Goal: Task Accomplishment & Management: Manage account settings

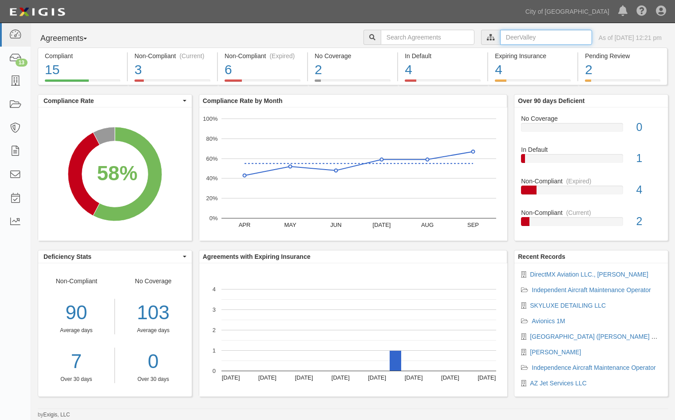
click at [517, 40] on input "text" at bounding box center [546, 37] width 92 height 15
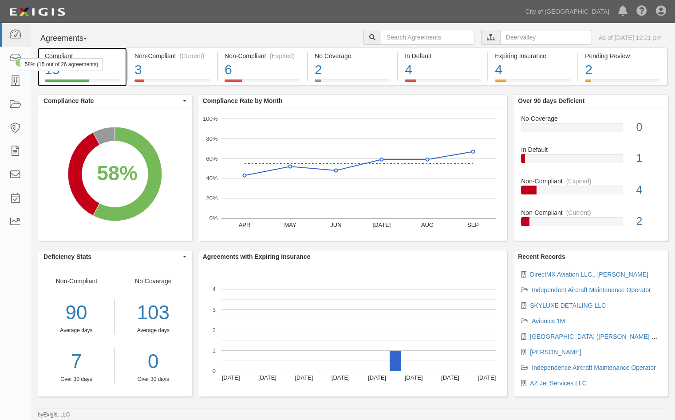
click at [116, 68] on div "15" at bounding box center [82, 69] width 75 height 19
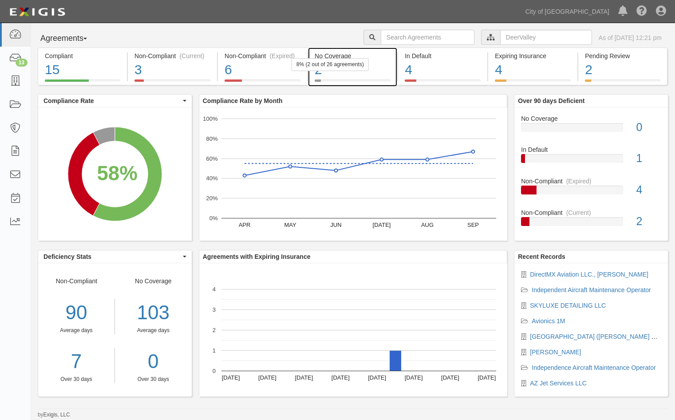
click at [378, 69] on div "2" at bounding box center [353, 69] width 76 height 19
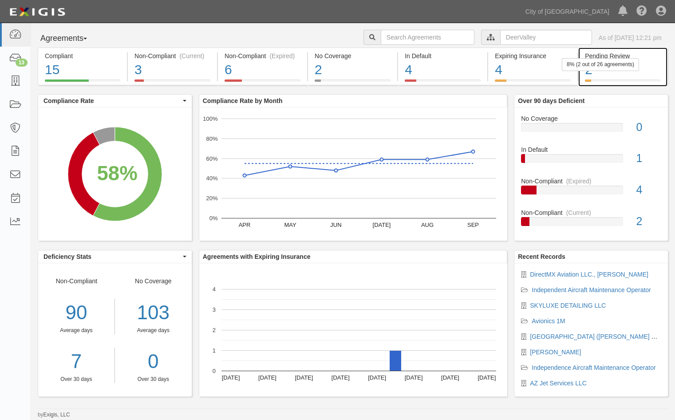
click at [649, 68] on div "2" at bounding box center [622, 69] width 75 height 19
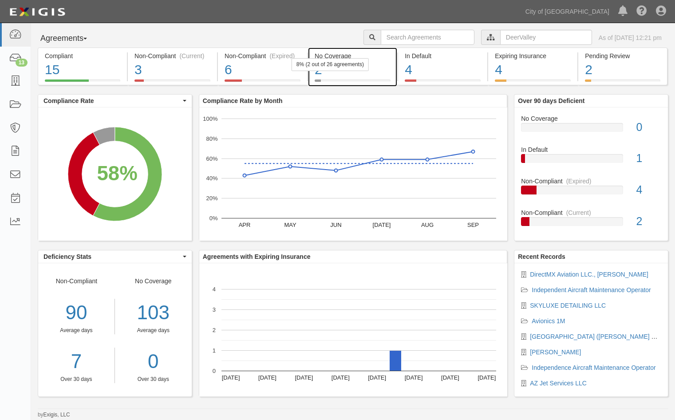
click at [376, 74] on div "2" at bounding box center [353, 69] width 76 height 19
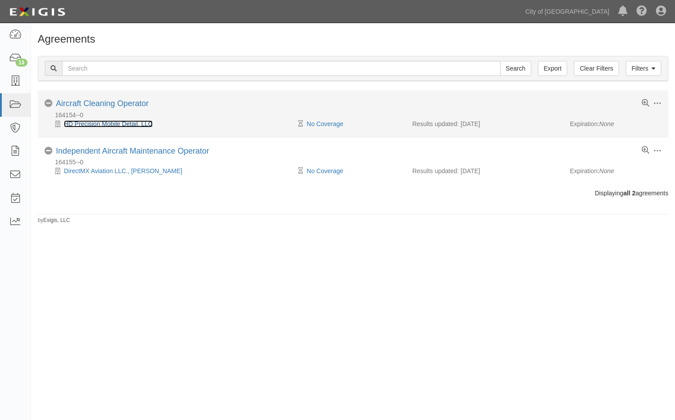
click at [123, 122] on link "HD Precision Mobile Detail, LLC" at bounding box center [108, 123] width 89 height 7
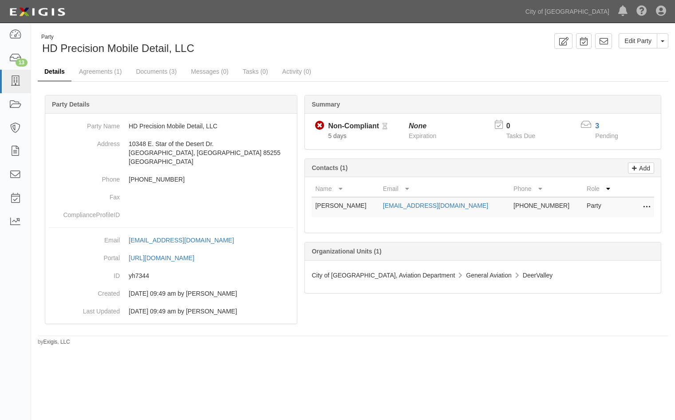
click at [62, 75] on link "Details" at bounding box center [55, 72] width 34 height 19
click at [16, 83] on icon at bounding box center [15, 81] width 12 height 10
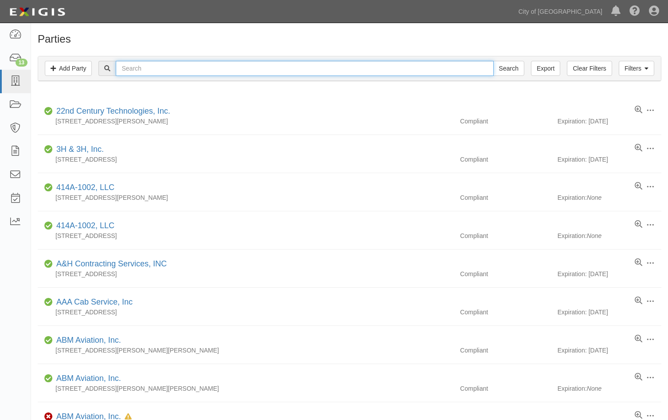
click at [141, 69] on input "text" at bounding box center [304, 68] width 377 height 15
type input "Direct"
click at [493, 61] on input "Search" at bounding box center [508, 68] width 31 height 15
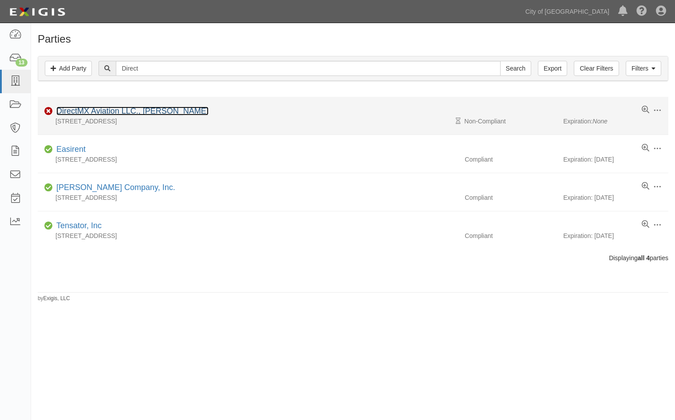
click at [108, 110] on link "DirectMX Aviation LLC., [PERSON_NAME]" at bounding box center [132, 110] width 152 height 9
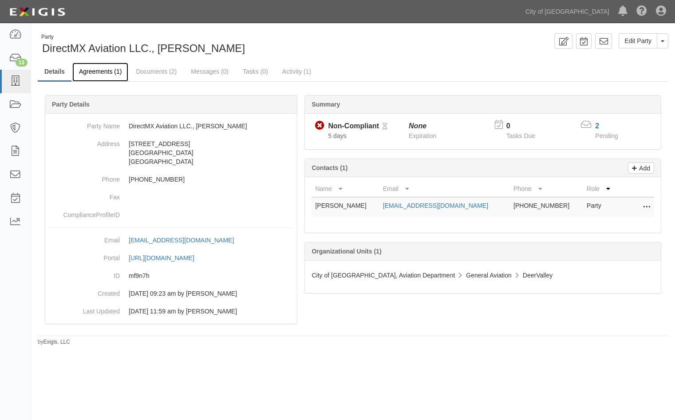
click at [94, 72] on link "Agreements (1)" at bounding box center [100, 72] width 56 height 19
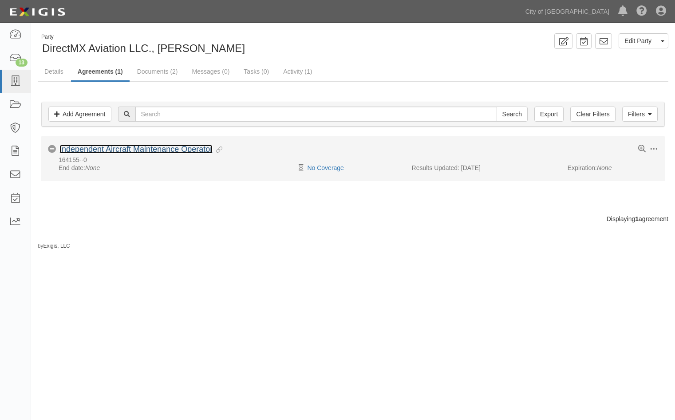
click at [98, 145] on link "Independent Aircraft Maintenance Operator" at bounding box center [135, 149] width 153 height 9
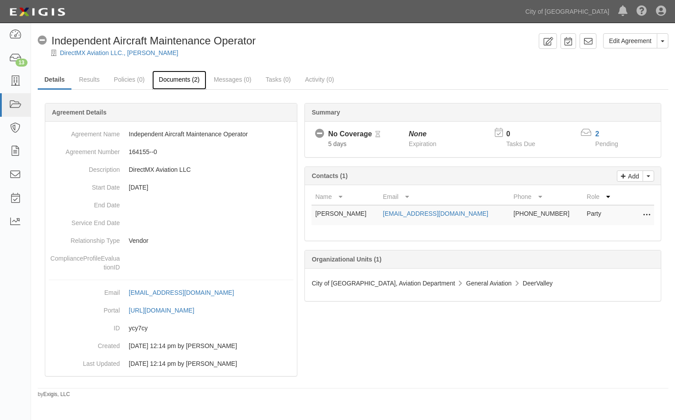
click at [168, 79] on link "Documents (2)" at bounding box center [179, 80] width 54 height 19
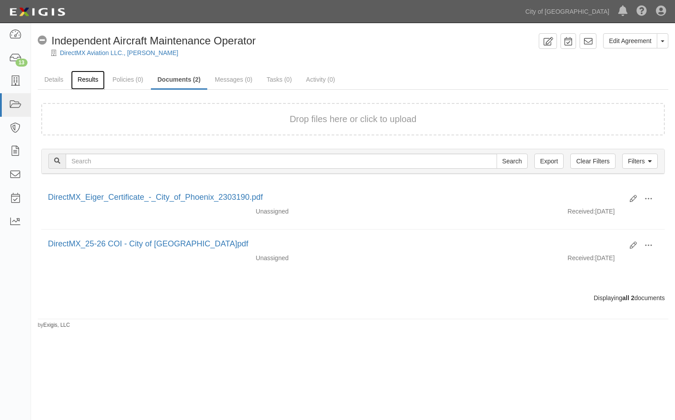
click at [83, 80] on link "Results" at bounding box center [88, 80] width 34 height 19
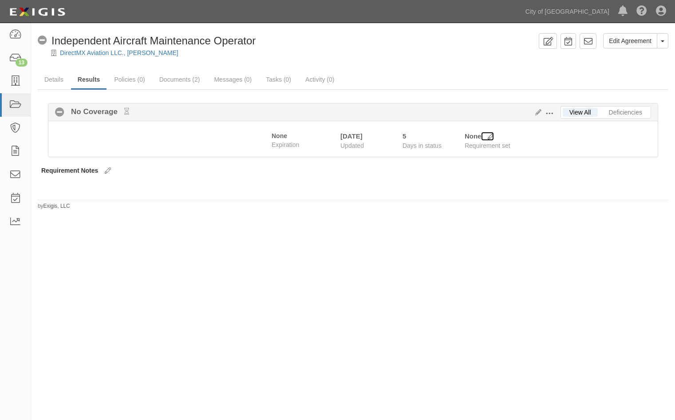
click at [488, 136] on icon at bounding box center [491, 137] width 6 height 6
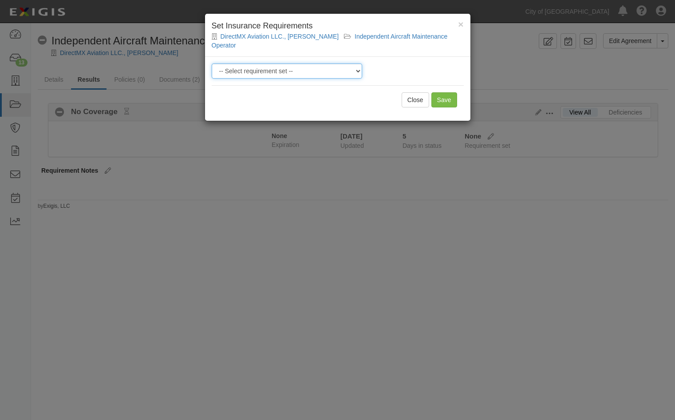
click at [346, 63] on select "-- Select requirement set -- Aircraft Charter 10M Aircraft Charter 3M Aircraft …" at bounding box center [287, 70] width 150 height 15
click at [564, 336] on div "× Set Insurance Requirements DirectMX Aviation LLC., Van Nguyen Independent Air…" at bounding box center [337, 210] width 675 height 420
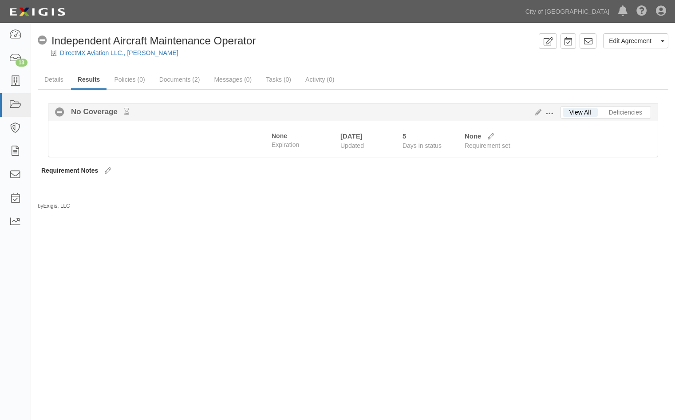
click at [165, 383] on div "Edit Agreement Toggle Agreement Dropdown View Audit Trail Archive Agreement Pla…" at bounding box center [337, 215] width 675 height 377
click at [490, 138] on icon at bounding box center [491, 137] width 6 height 6
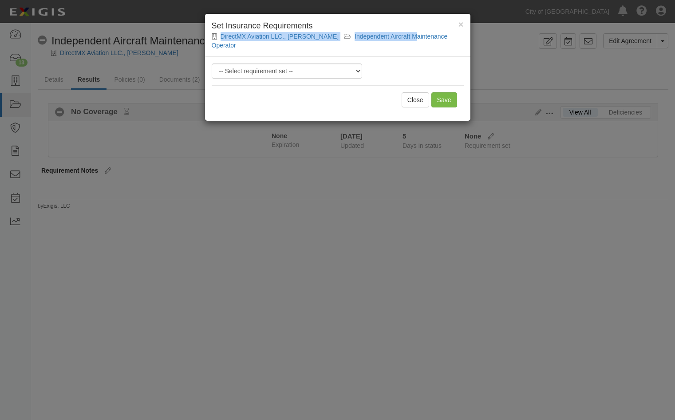
drag, startPoint x: 495, startPoint y: 9, endPoint x: 405, endPoint y: 35, distance: 93.8
click at [401, 32] on div "× Set Insurance Requirements DirectMX Aviation LLC., Van Nguyen Independent Air…" at bounding box center [337, 210] width 675 height 420
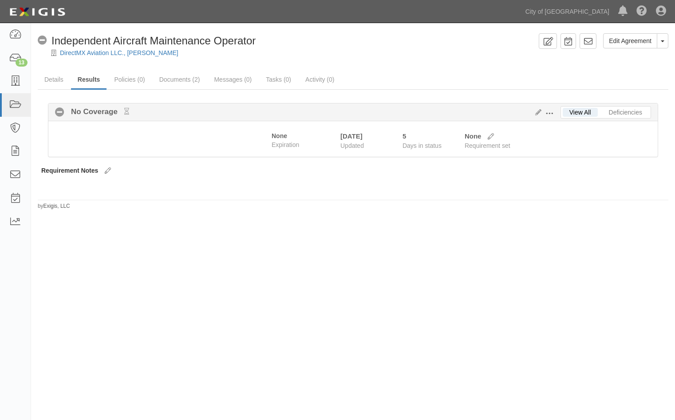
drag, startPoint x: 473, startPoint y: 18, endPoint x: 386, endPoint y: 22, distance: 86.6
click at [386, 22] on div "Dashboard 13 Inbox Parties Agreements Coverages Documents Messages Tasks Report…" at bounding box center [337, 11] width 661 height 23
click at [491, 138] on icon at bounding box center [491, 137] width 6 height 6
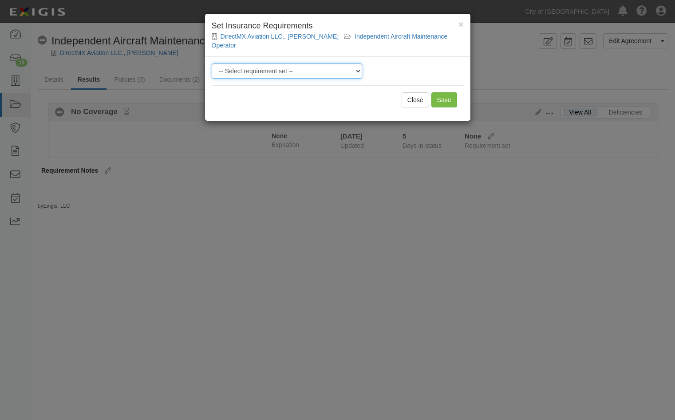
click at [348, 63] on select "-- Select requirement set -- Aircraft Charter 10M Aircraft Charter 3M Aircraft …" at bounding box center [287, 70] width 150 height 15
click at [499, 268] on div "× Set Insurance Requirements DirectMX Aviation LLC., Van Nguyen Independent Air…" at bounding box center [337, 210] width 675 height 420
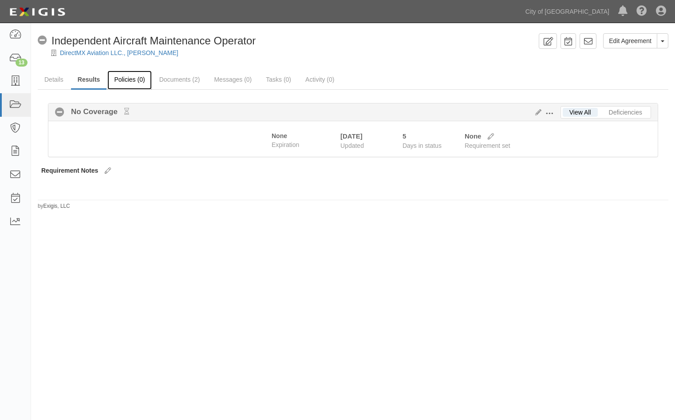
click at [120, 79] on link "Policies (0)" at bounding box center [129, 80] width 44 height 19
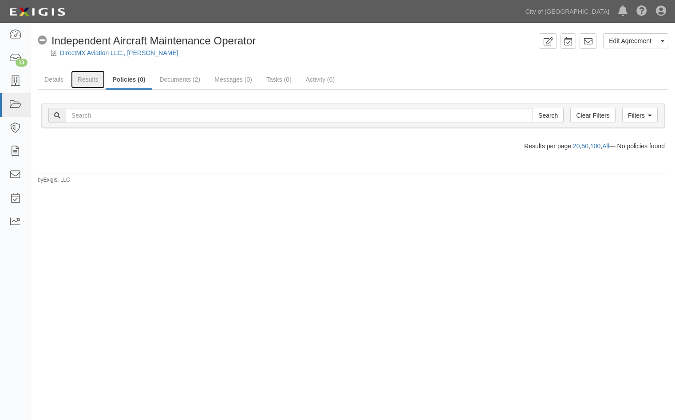
click at [87, 84] on link "Results" at bounding box center [88, 80] width 34 height 18
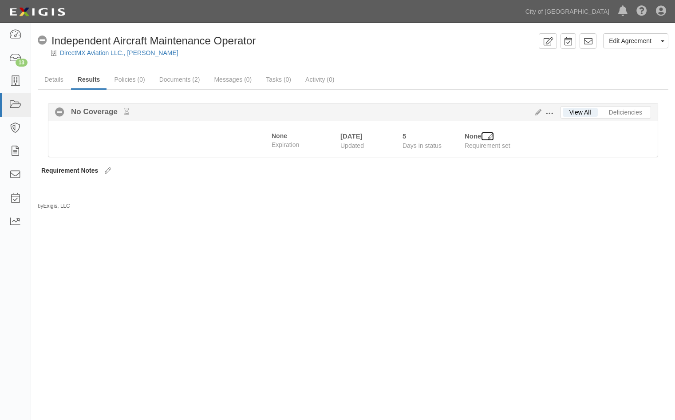
click at [492, 134] on icon at bounding box center [491, 137] width 6 height 6
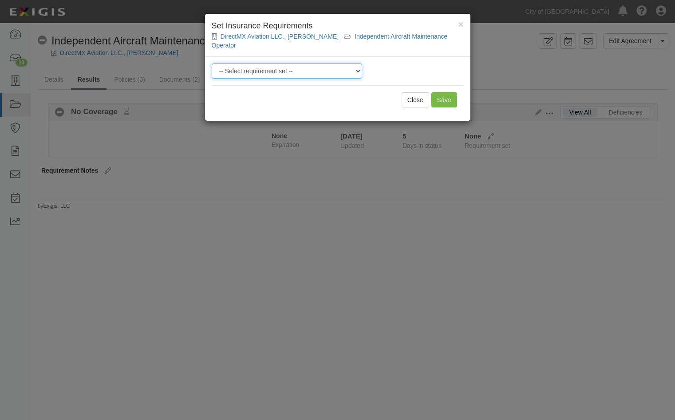
click at [348, 64] on select "-- Select requirement set -- Aircraft Charter 10M Aircraft Charter 3M Aircraft …" at bounding box center [287, 70] width 150 height 15
select select "37355"
click at [212, 63] on select "-- Select requirement set -- Aircraft Charter 10M Aircraft Charter 3M Aircraft …" at bounding box center [287, 70] width 150 height 15
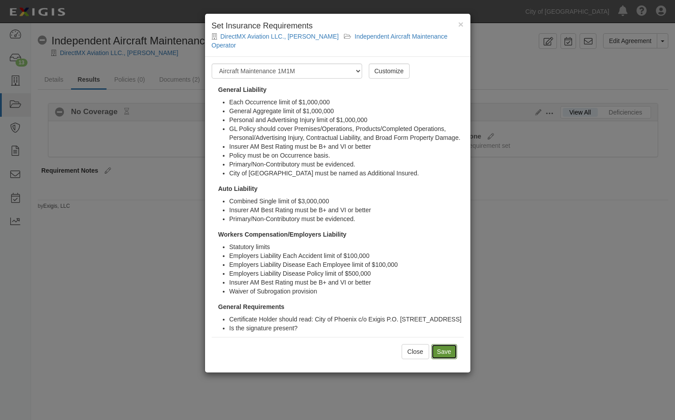
click at [447, 353] on input "Save" at bounding box center [444, 351] width 26 height 15
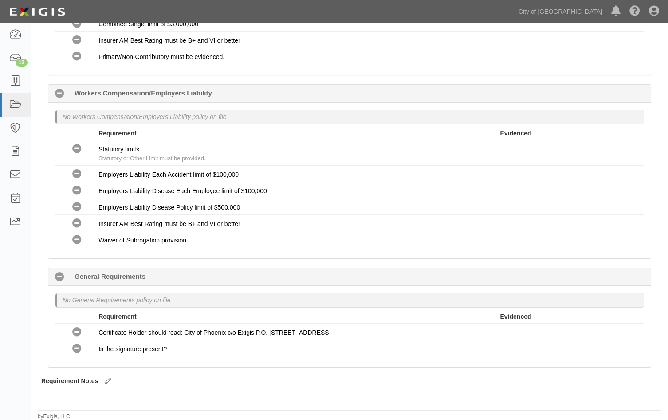
scroll to position [449, 0]
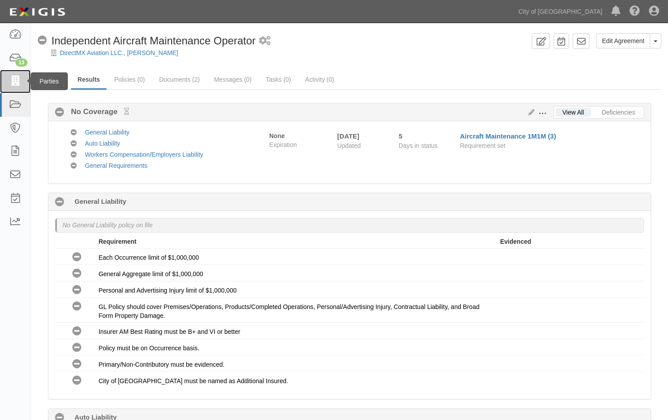
click at [4, 75] on link at bounding box center [15, 82] width 31 height 24
click at [544, 112] on span at bounding box center [543, 114] width 8 height 8
click at [456, 243] on div "Requirement" at bounding box center [298, 241] width 401 height 9
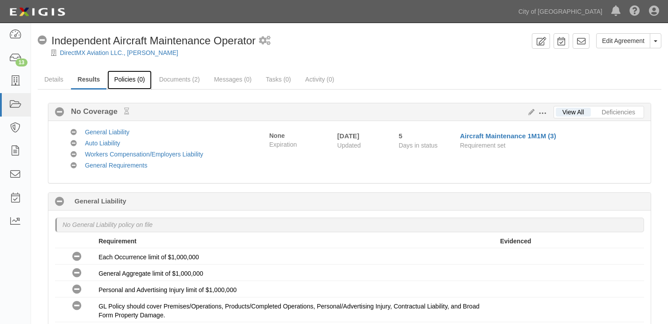
click at [148, 77] on link "Policies (0)" at bounding box center [129, 80] width 44 height 19
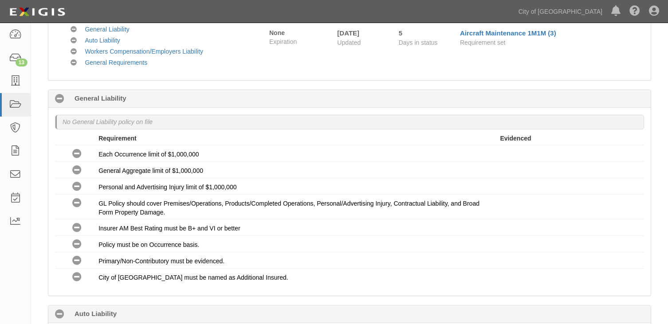
scroll to position [89, 0]
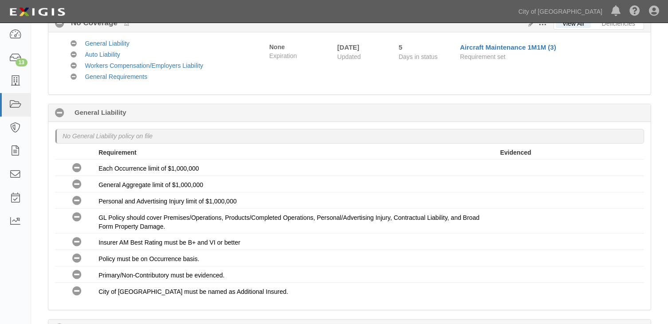
click at [57, 110] on icon at bounding box center [59, 113] width 9 height 9
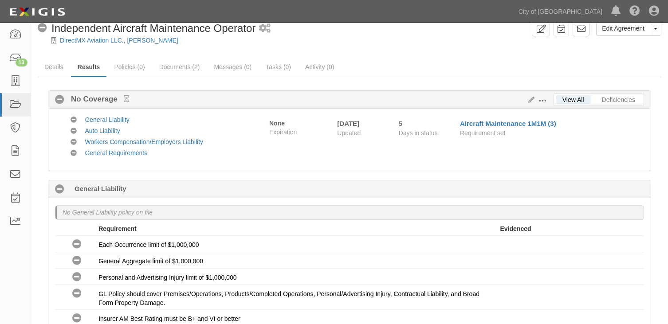
scroll to position [0, 0]
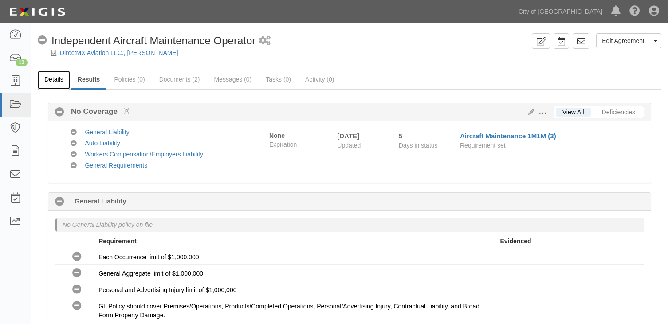
click at [59, 75] on link "Details" at bounding box center [54, 80] width 32 height 19
click at [7, 81] on link at bounding box center [15, 82] width 31 height 24
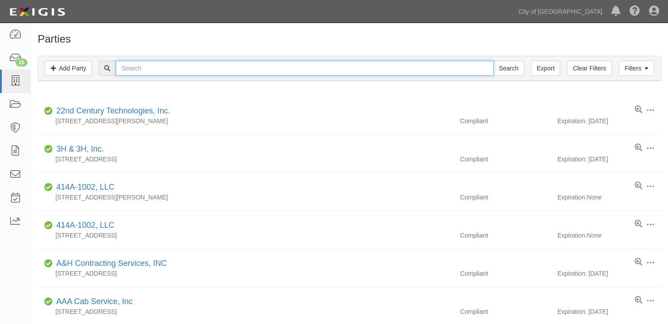
click at [135, 73] on input "text" at bounding box center [304, 68] width 377 height 15
click at [161, 71] on input "text" at bounding box center [304, 68] width 377 height 15
type input "hd Precision Mobile Detail"
click at [493, 61] on input "Search" at bounding box center [508, 68] width 31 height 15
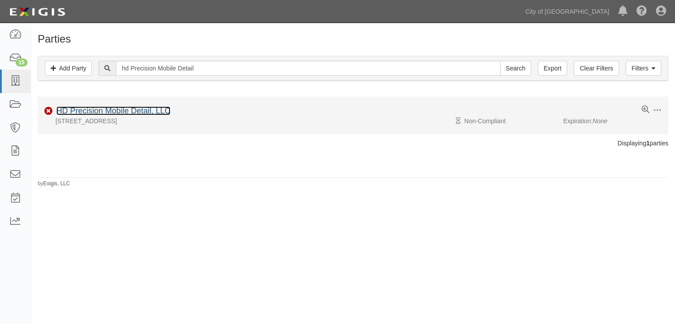
click at [114, 111] on link "HD Precision Mobile Detail, LLC" at bounding box center [113, 110] width 114 height 9
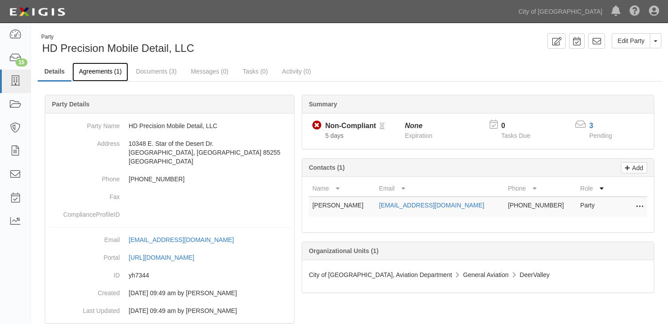
click at [113, 72] on link "Agreements (1)" at bounding box center [100, 72] width 56 height 19
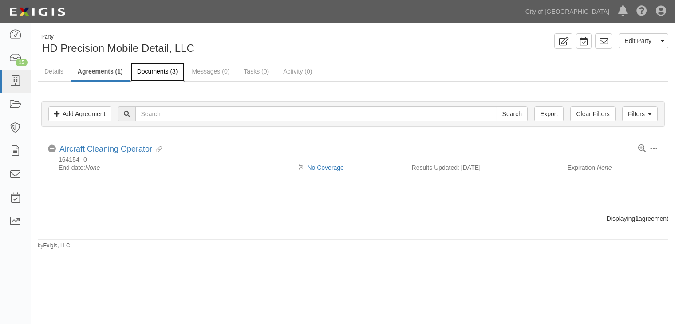
click at [157, 75] on link "Documents (3)" at bounding box center [157, 72] width 54 height 19
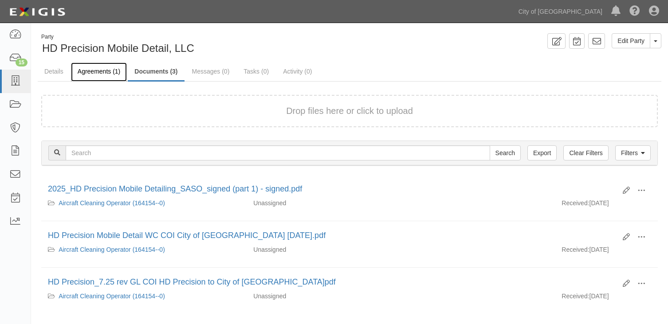
click at [96, 69] on link "Agreements (1)" at bounding box center [99, 72] width 56 height 19
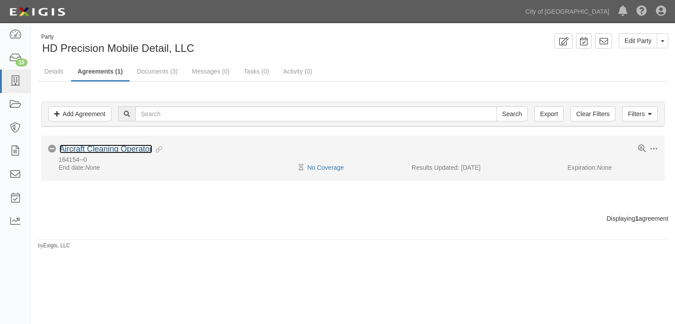
click at [75, 147] on link "Aircraft Cleaning Operator" at bounding box center [105, 149] width 93 height 9
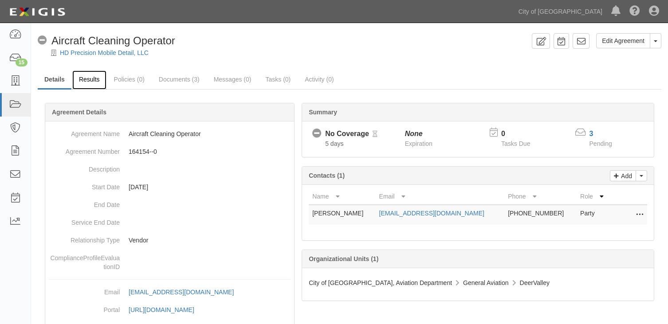
click at [93, 80] on link "Results" at bounding box center [89, 80] width 34 height 19
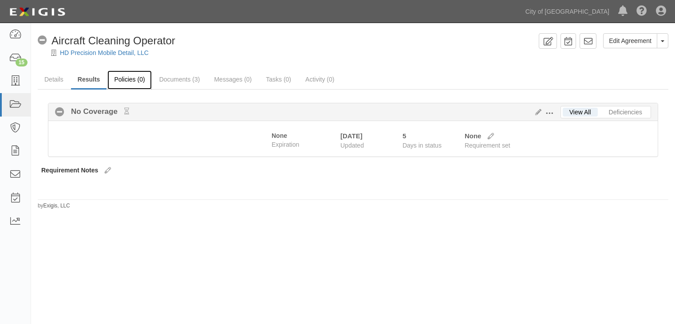
click at [122, 81] on link "Policies (0)" at bounding box center [129, 80] width 44 height 19
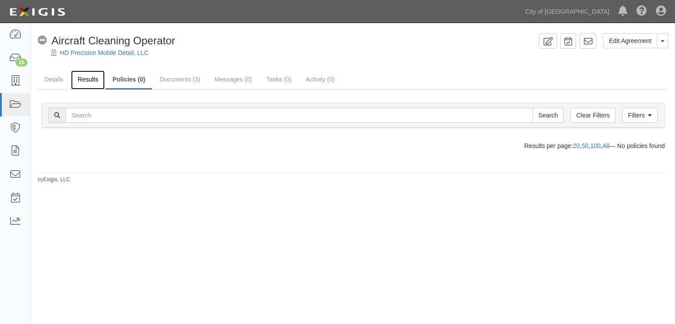
click at [99, 84] on link "Results" at bounding box center [88, 80] width 34 height 19
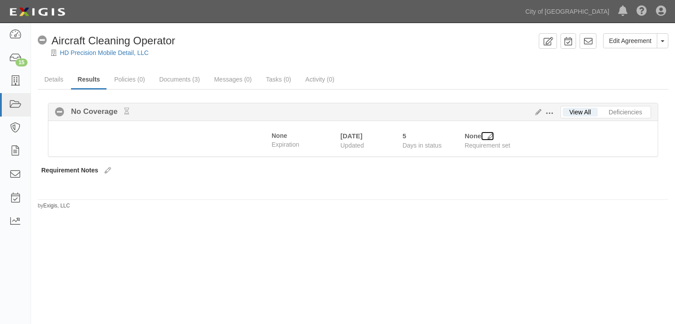
click at [490, 134] on icon at bounding box center [491, 137] width 6 height 6
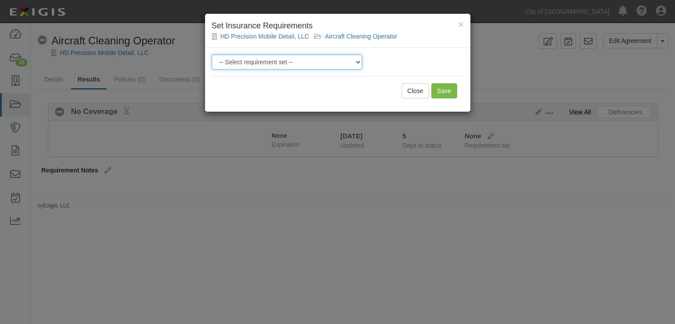
click at [349, 59] on select "-- Select requirement set -- Aircraft Charter 10M Aircraft Charter 3M Aircraft …" at bounding box center [287, 62] width 150 height 15
select select "37358"
click at [212, 55] on select "-- Select requirement set -- Aircraft Charter 10M Aircraft Charter 3M Aircraft …" at bounding box center [287, 62] width 150 height 15
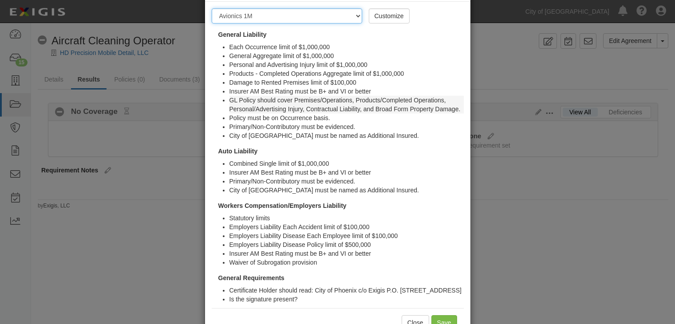
scroll to position [88, 0]
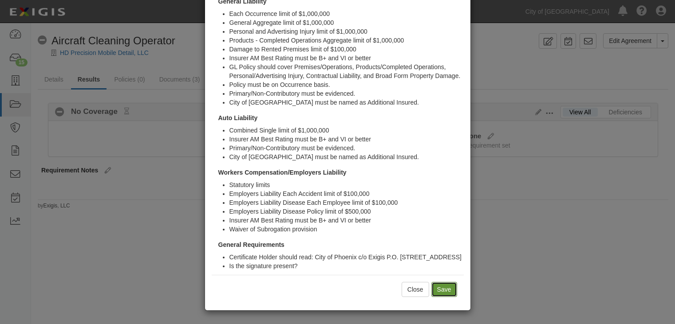
click at [442, 292] on input "Save" at bounding box center [444, 289] width 26 height 15
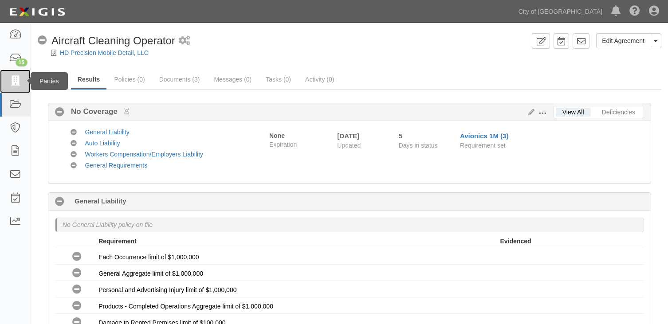
click at [9, 80] on icon at bounding box center [15, 81] width 12 height 10
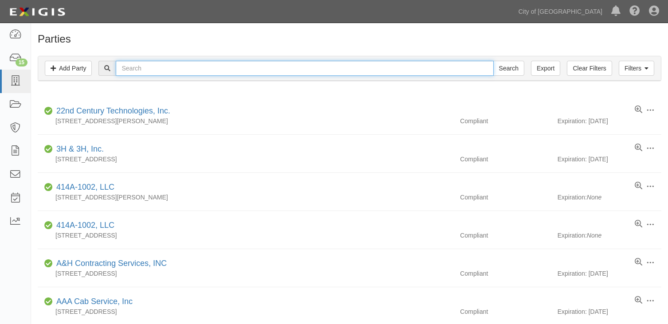
click at [219, 70] on input "text" at bounding box center [304, 68] width 377 height 15
type input "directmx"
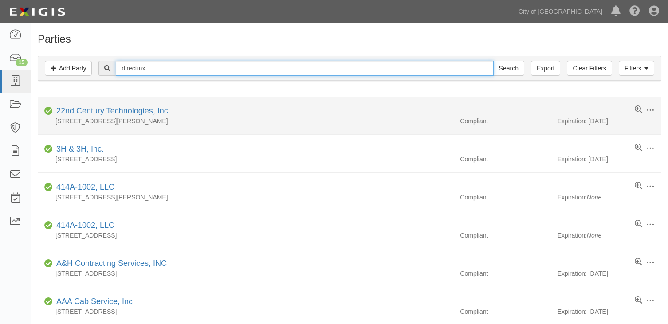
click at [493, 61] on input "Search" at bounding box center [508, 68] width 31 height 15
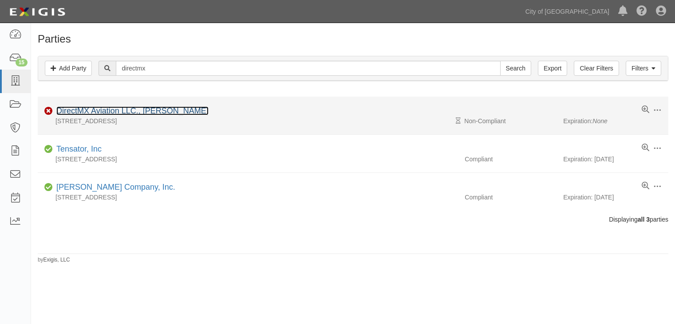
click at [149, 112] on link "DirectMX Aviation LLC., [PERSON_NAME]" at bounding box center [132, 110] width 152 height 9
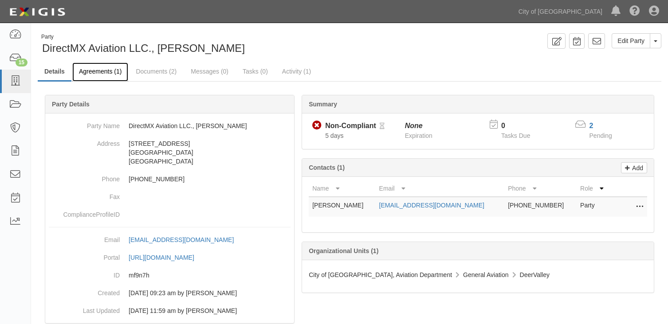
click at [88, 70] on link "Agreements (1)" at bounding box center [100, 72] width 56 height 19
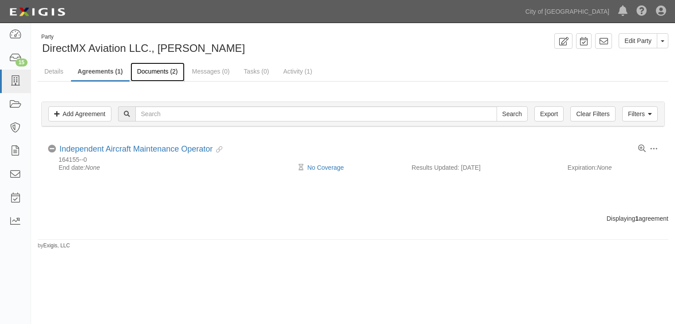
click at [154, 68] on link "Documents (2)" at bounding box center [157, 72] width 54 height 19
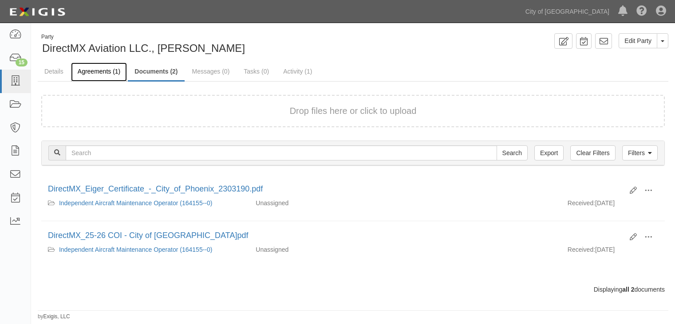
click at [111, 71] on link "Agreements (1)" at bounding box center [99, 72] width 56 height 19
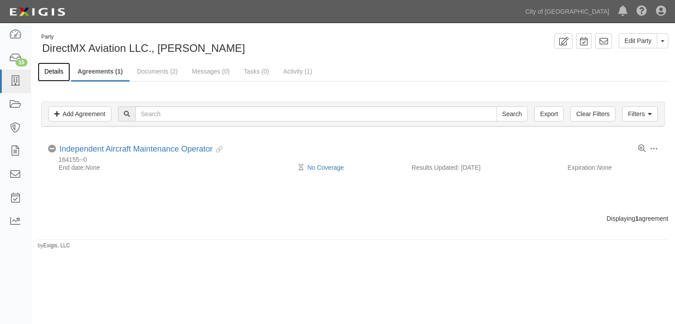
click at [55, 73] on link "Details" at bounding box center [54, 72] width 32 height 19
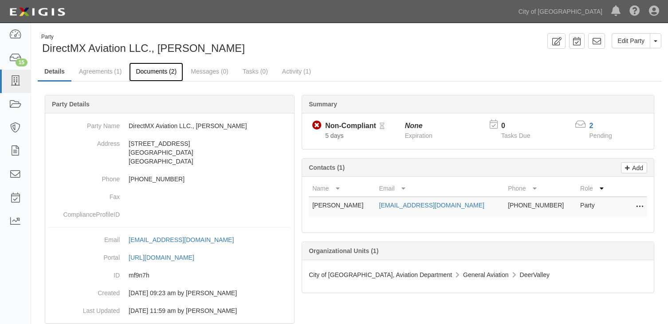
click at [162, 72] on link "Documents (2)" at bounding box center [156, 72] width 54 height 19
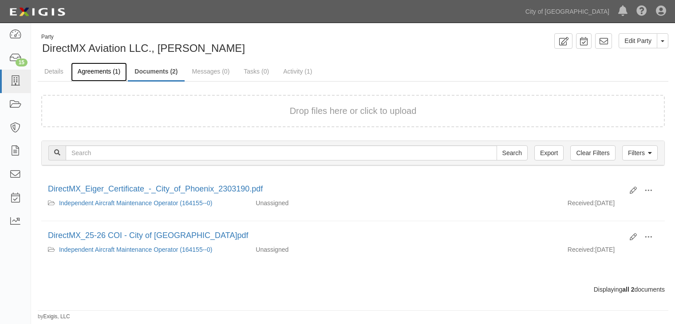
click at [104, 72] on link "Agreements (1)" at bounding box center [99, 72] width 56 height 19
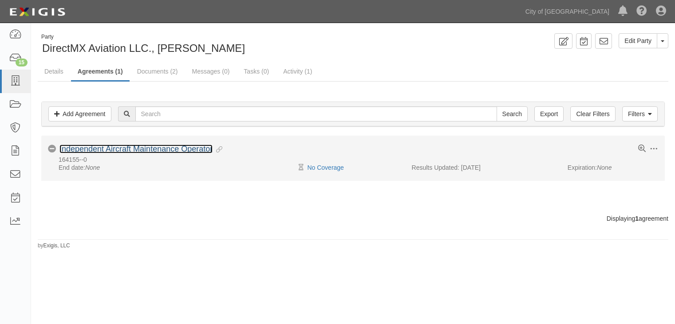
click at [126, 146] on link "Independent Aircraft Maintenance Operator" at bounding box center [135, 149] width 153 height 9
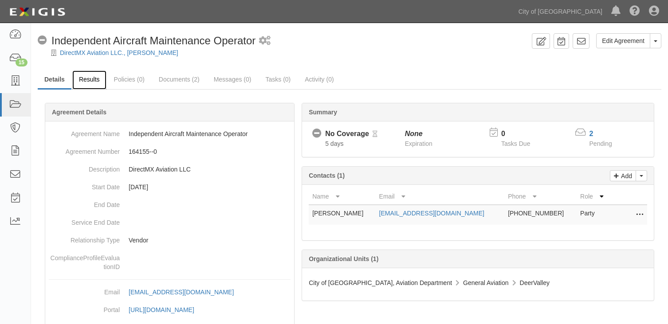
click at [84, 81] on link "Results" at bounding box center [89, 80] width 34 height 19
